Goal: Check status: Check status

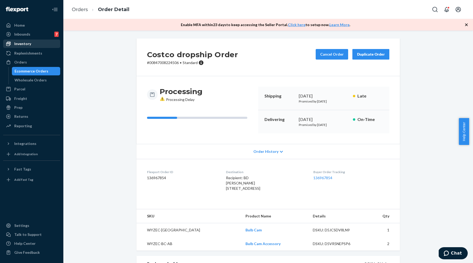
click at [25, 44] on div "Inventory" at bounding box center [22, 43] width 17 height 5
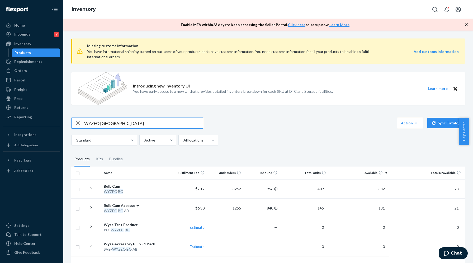
click at [111, 122] on input "WYZEC-[GEOGRAPHIC_DATA]" at bounding box center [143, 123] width 119 height 11
type input "WYZEC-DUO-WH"
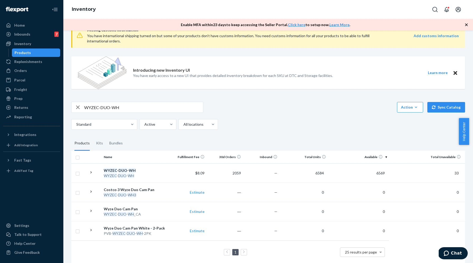
scroll to position [16, 0]
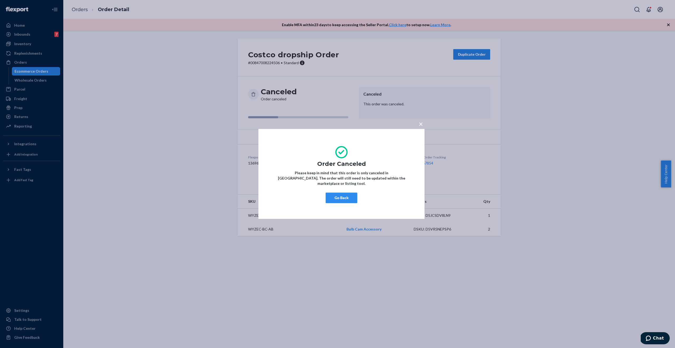
click at [349, 197] on button "Go Back" at bounding box center [342, 198] width 32 height 11
